Goal: Information Seeking & Learning: Learn about a topic

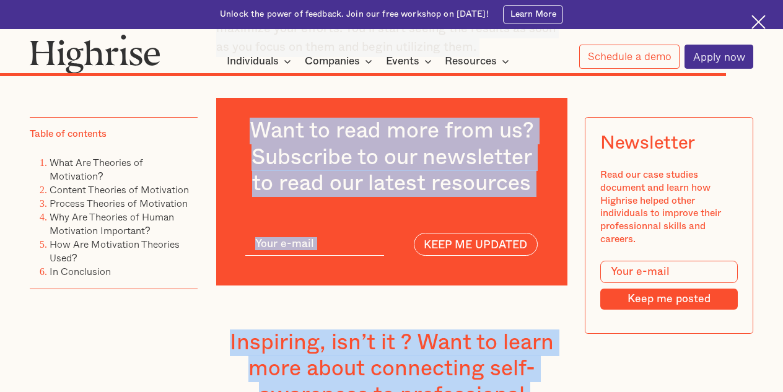
scroll to position [7597, 0]
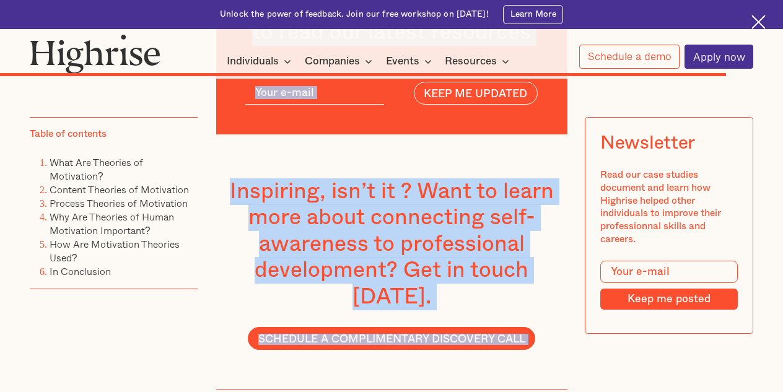
drag, startPoint x: 214, startPoint y: 151, endPoint x: 440, endPoint y: 398, distance: 334.4
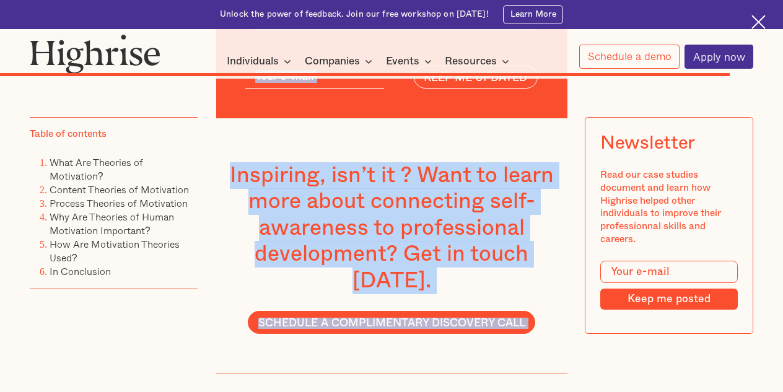
copy div "Loremipsum dolorsi a consect adipis el sed doeiusmodte. In utlaboree dol'm aliq…"
click at [560, 180] on div "Inspiring, isn’t it ? Want to learn more about connecting self-awareness to pro…" at bounding box center [391, 246] width 351 height 256
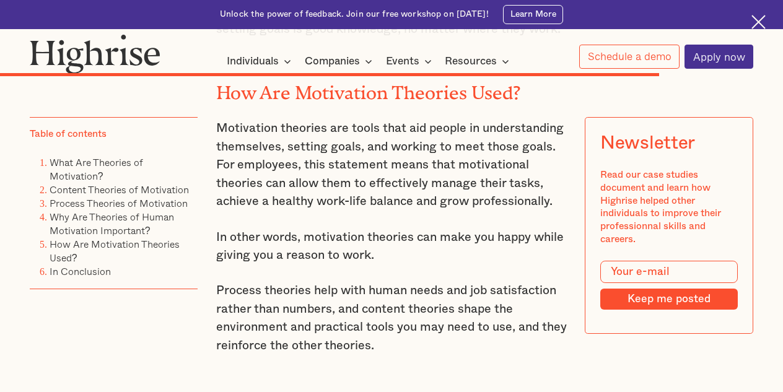
scroll to position [6854, 0]
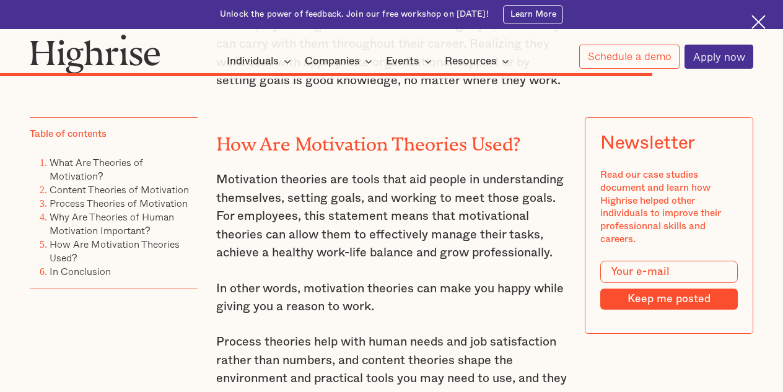
click at [369, 333] on p "Process theories help with human needs and job satisfaction rather than numbers…" at bounding box center [391, 369] width 351 height 73
click at [217, 333] on p "Process theories help with human needs and job satisfaction rather than numbers…" at bounding box center [391, 369] width 351 height 73
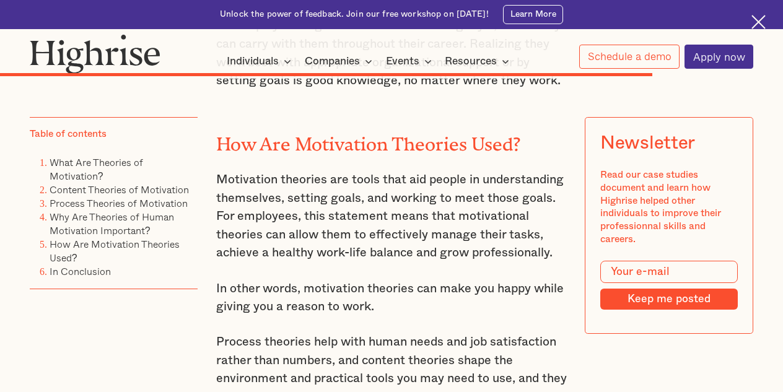
click at [386, 333] on p "Process theories help with human needs and job satisfaction rather than numbers…" at bounding box center [391, 369] width 351 height 73
click at [371, 333] on p "Process theories help with human needs and job satisfaction rather than numbers…" at bounding box center [391, 369] width 351 height 73
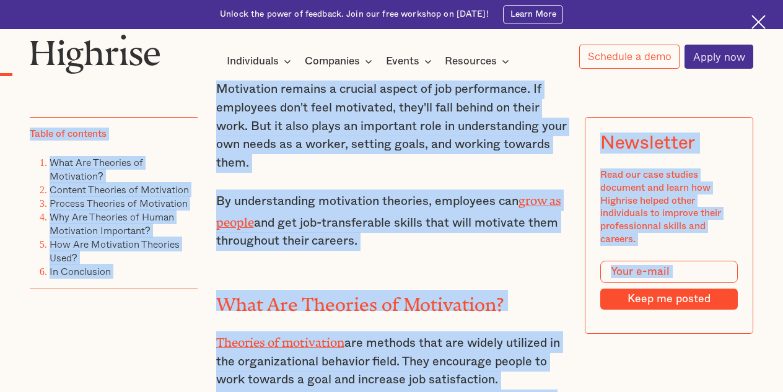
scroll to position [711, 0]
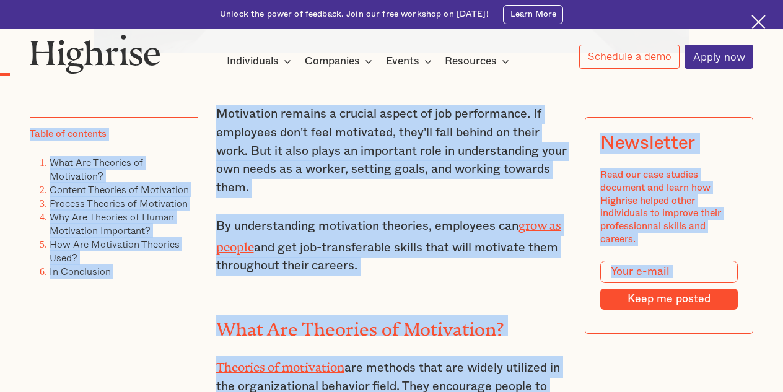
drag, startPoint x: 371, startPoint y: 294, endPoint x: 289, endPoint y: 76, distance: 232.2
copy body "Lore ip dolor sit ametc adip Elit, Seddoeiu tem Incidi utl etdoloremagn aliqu e…"
